Goal: Information Seeking & Learning: Learn about a topic

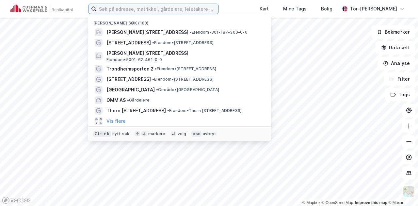
click at [121, 10] on input at bounding box center [157, 9] width 122 height 10
paste input "Thorn [STREET_ADDRESS]"
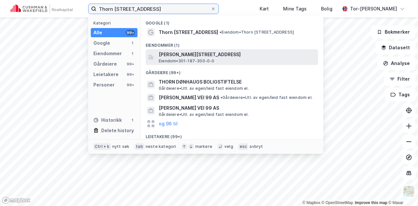
type input "Thorn [STREET_ADDRESS]"
click at [179, 56] on span "[PERSON_NAME][STREET_ADDRESS]" at bounding box center [237, 55] width 157 height 8
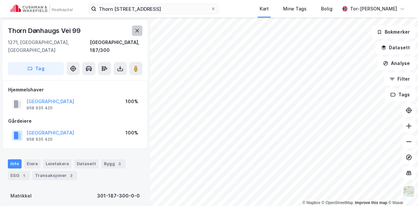
click at [139, 28] on icon at bounding box center [137, 30] width 5 height 5
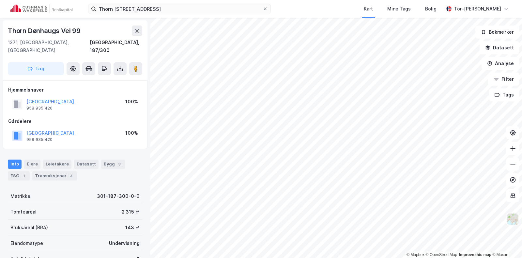
click at [418, 206] on img at bounding box center [513, 219] width 12 height 12
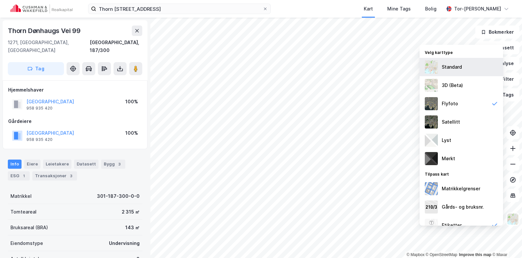
click at [418, 68] on img at bounding box center [431, 66] width 13 height 13
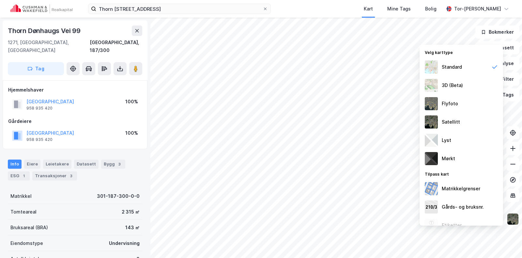
click at [418, 206] on img at bounding box center [513, 219] width 12 height 12
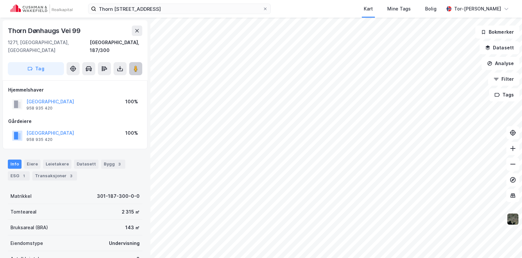
click at [134, 67] on div "Thorn [STREET_ADDRESS], 187/300 Tag" at bounding box center [75, 50] width 145 height 60
click at [135, 65] on image at bounding box center [136, 68] width 4 height 7
click at [418, 206] on img at bounding box center [513, 219] width 12 height 12
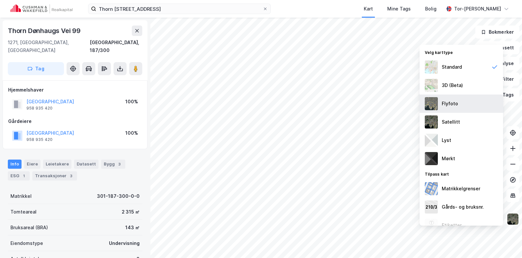
click at [418, 103] on img at bounding box center [431, 103] width 13 height 13
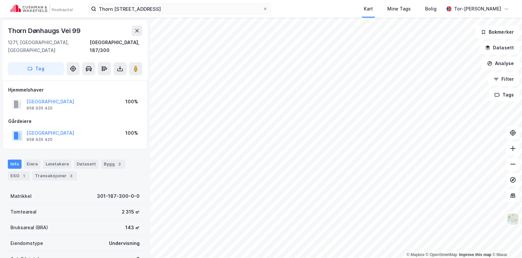
click at [337, 2] on div "Thorn [STREET_ADDRESS] Kart Mine Tags Bolig Tor-[PERSON_NAME] © Mapbox © OpenSt…" at bounding box center [261, 129] width 522 height 258
click at [334, 0] on html "Thorn [STREET_ADDRESS] Kart Mine Tags Bolig Tor-[PERSON_NAME] © Mapbox © OpenSt…" at bounding box center [261, 129] width 522 height 258
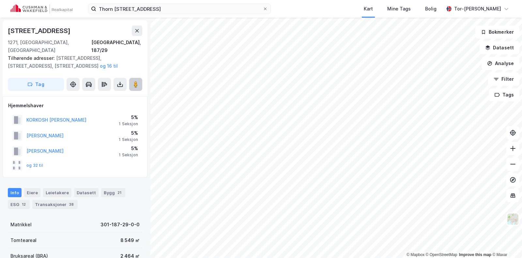
click at [134, 81] on image at bounding box center [136, 84] width 4 height 7
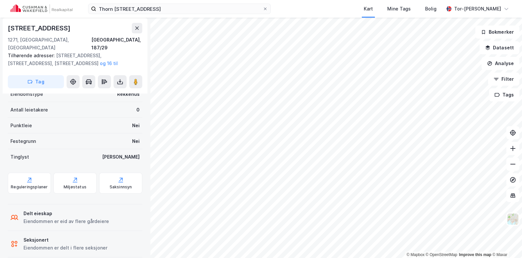
scroll to position [179, 0]
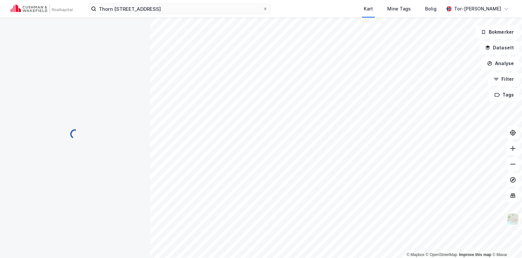
scroll to position [98, 0]
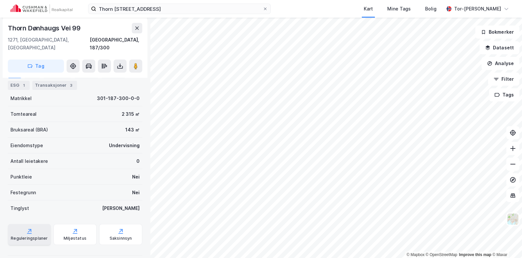
click at [27, 206] on div "Reguleringsplaner" at bounding box center [29, 234] width 43 height 21
